Goal: Navigation & Orientation: Find specific page/section

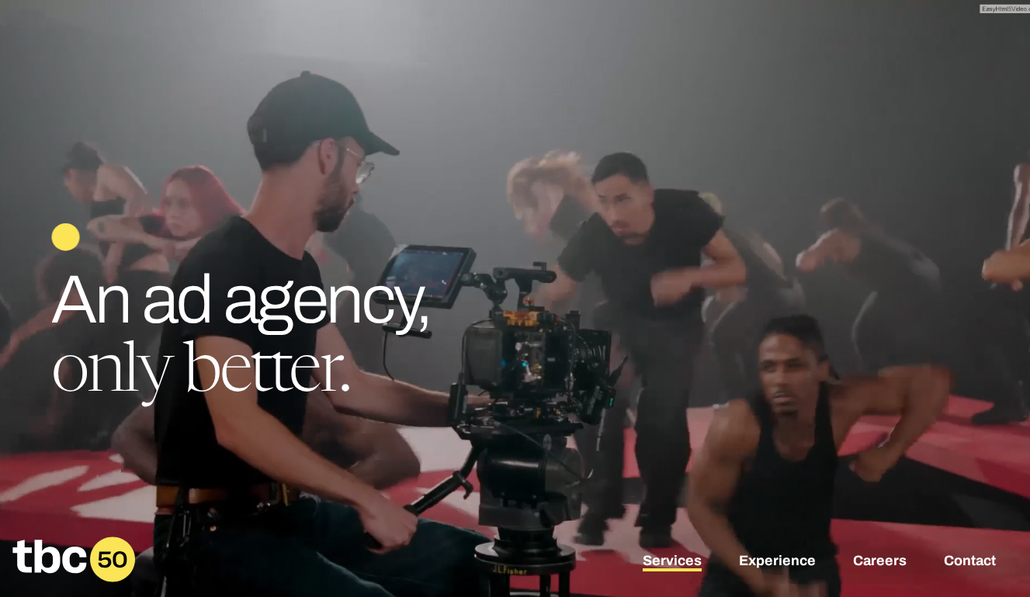
click at [657, 570] on link "Services" at bounding box center [671, 562] width 59 height 19
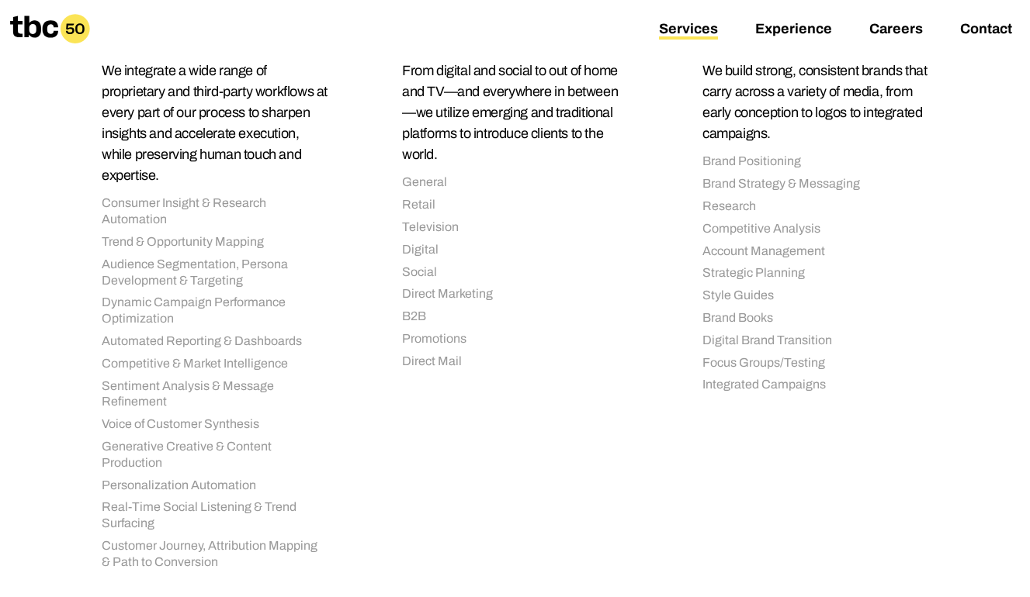
scroll to position [9, 0]
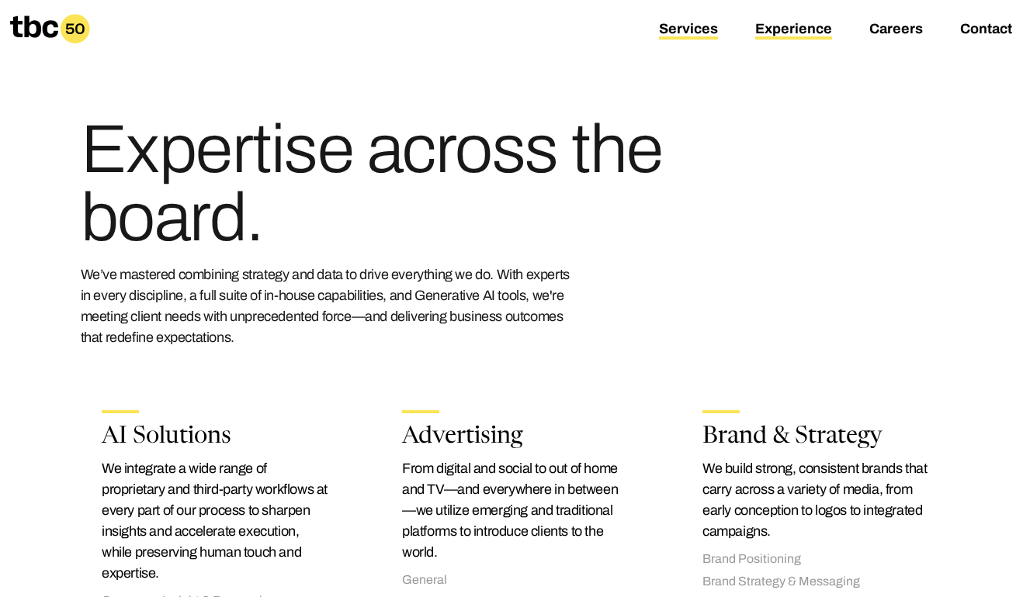
click at [805, 33] on link "Experience" at bounding box center [793, 30] width 77 height 19
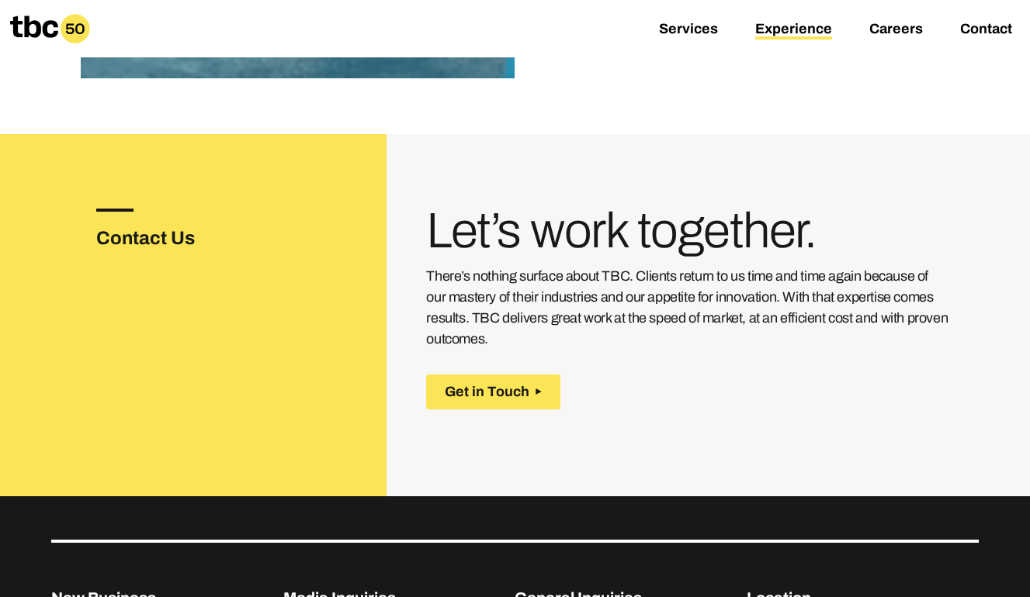
scroll to position [1977, 0]
click at [978, 29] on link "Contact" at bounding box center [986, 30] width 52 height 19
